Goal: Information Seeking & Learning: Learn about a topic

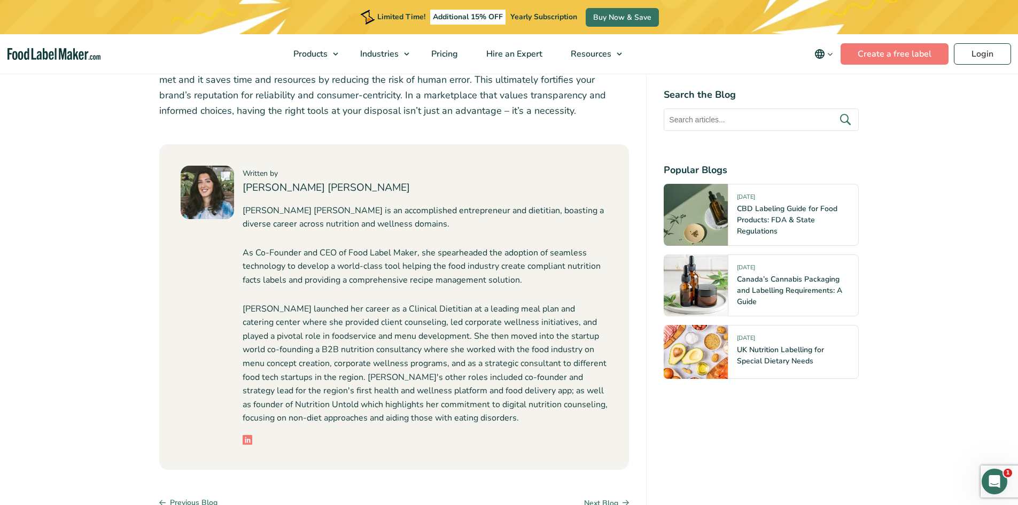
scroll to position [2565, 0]
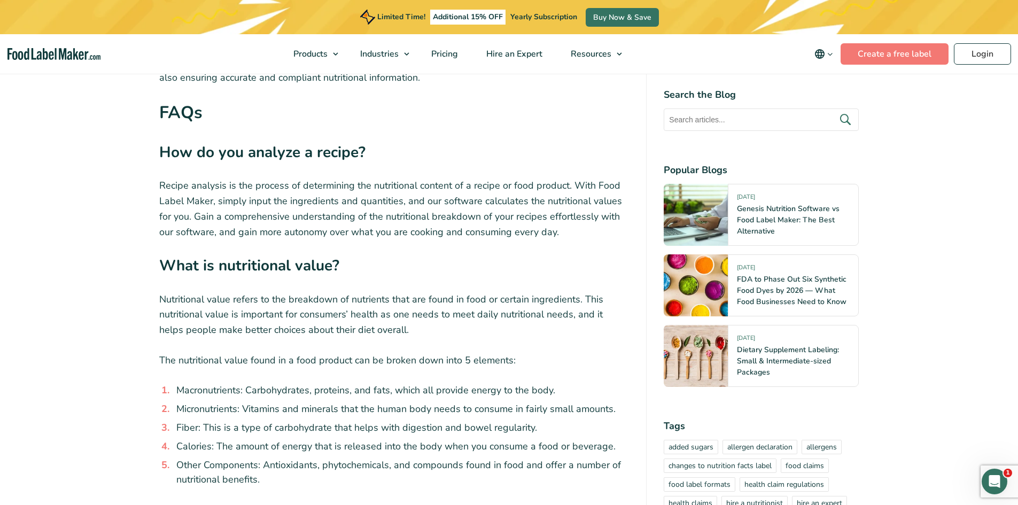
scroll to position [2850, 0]
